Goal: Check status: Check status

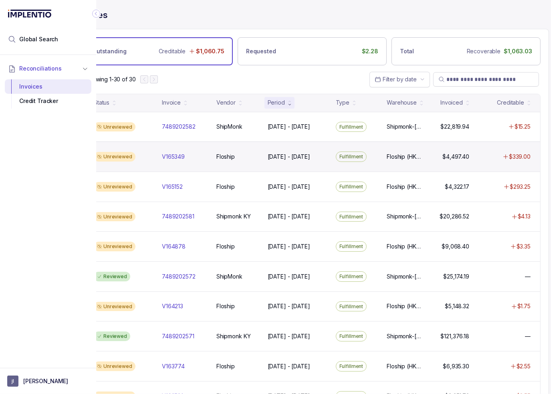
scroll to position [0, 51]
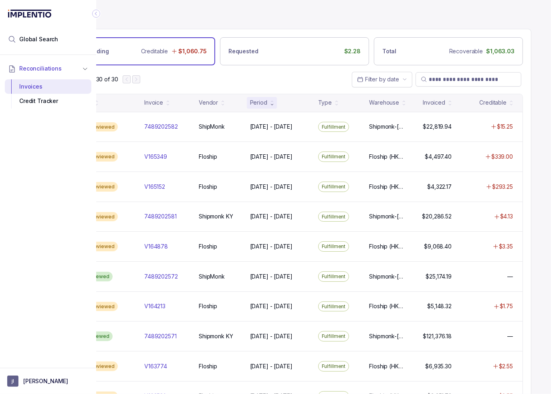
click at [97, 13] on icon "Collapse Icon" at bounding box center [96, 14] width 8 height 8
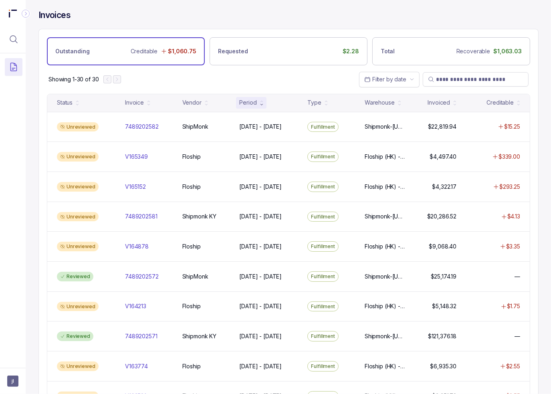
click at [210, 82] on div "Showing 1-30 of 30 Filter by date" at bounding box center [288, 79] width 499 height 28
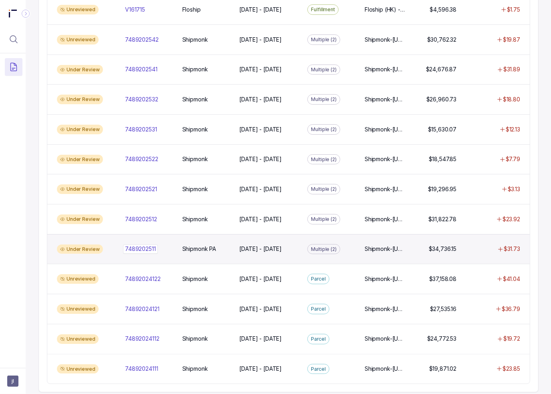
click at [146, 245] on p "7489202511" at bounding box center [140, 249] width 35 height 9
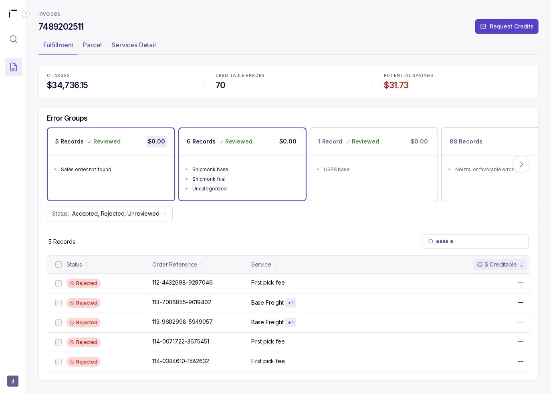
click at [237, 145] on p "Reviewed" at bounding box center [238, 141] width 27 height 8
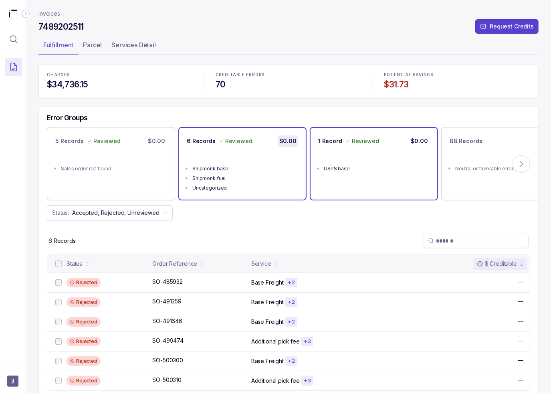
click at [378, 157] on ul "USPS base" at bounding box center [374, 168] width 127 height 26
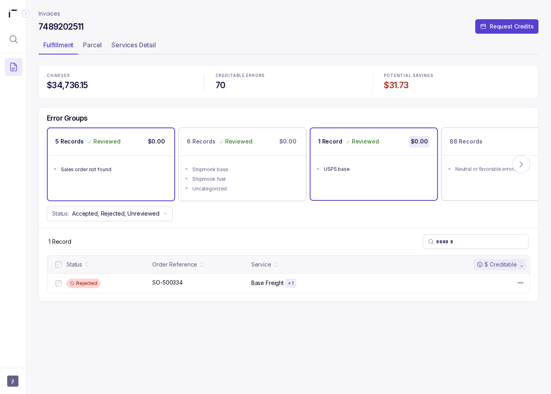
click at [147, 158] on ul "Sales order not found" at bounding box center [111, 169] width 127 height 26
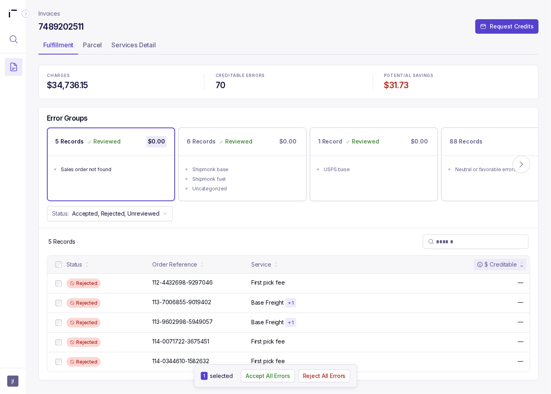
drag, startPoint x: 262, startPoint y: 220, endPoint x: 249, endPoint y: 214, distance: 15.1
click at [262, 220] on div "Status: Accepted, Rejected, Unreviewed" at bounding box center [288, 213] width 499 height 15
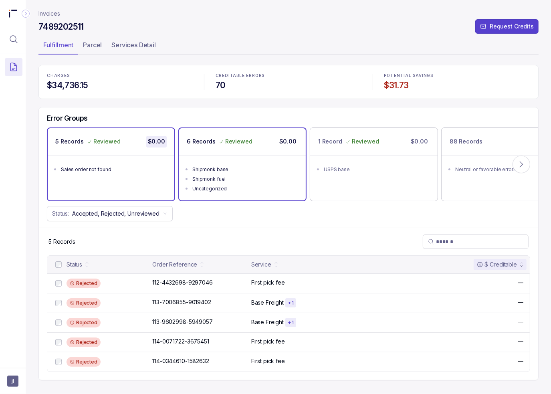
click at [252, 166] on div "Shipmonk base" at bounding box center [244, 170] width 105 height 8
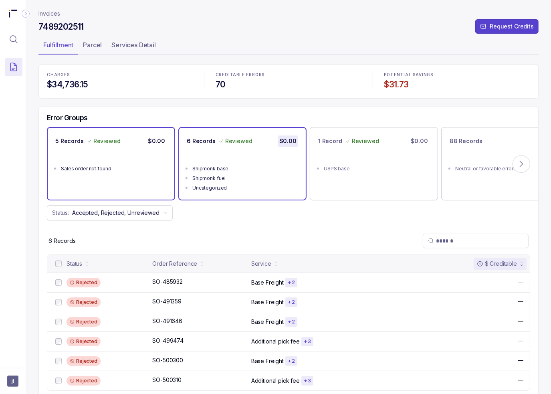
click at [109, 174] on ul "Sales order not found" at bounding box center [111, 168] width 127 height 26
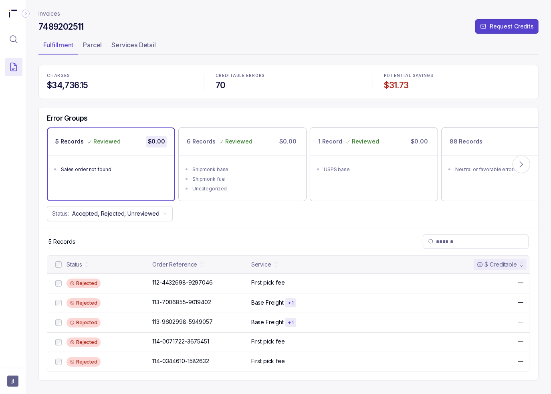
click at [389, 32] on div "7489202511 Request Credits" at bounding box center [288, 28] width 500 height 14
